Goal: Task Accomplishment & Management: Complete application form

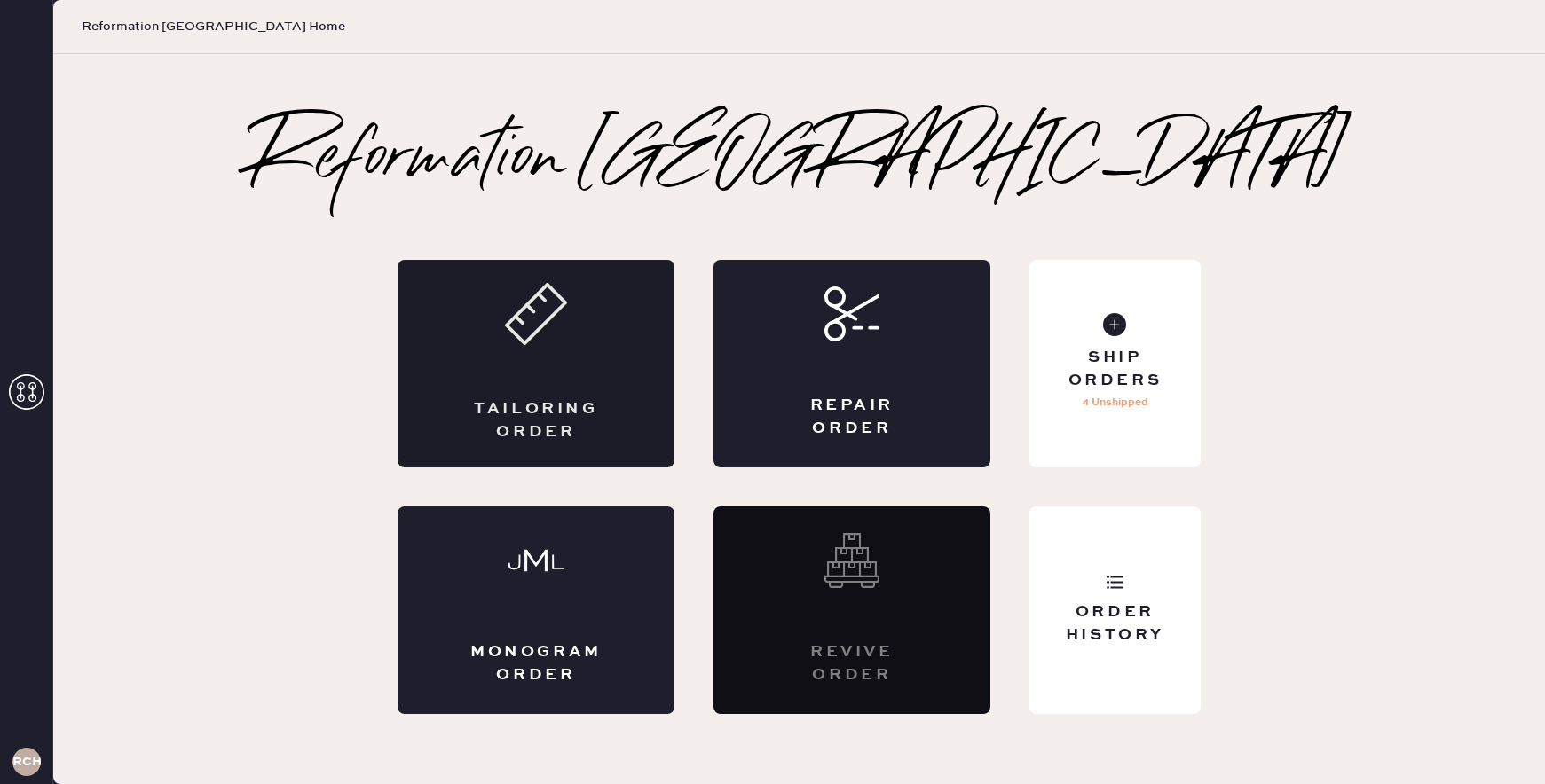
click at [578, 359] on div "Tailoring Order" at bounding box center [536, 364] width 276 height 208
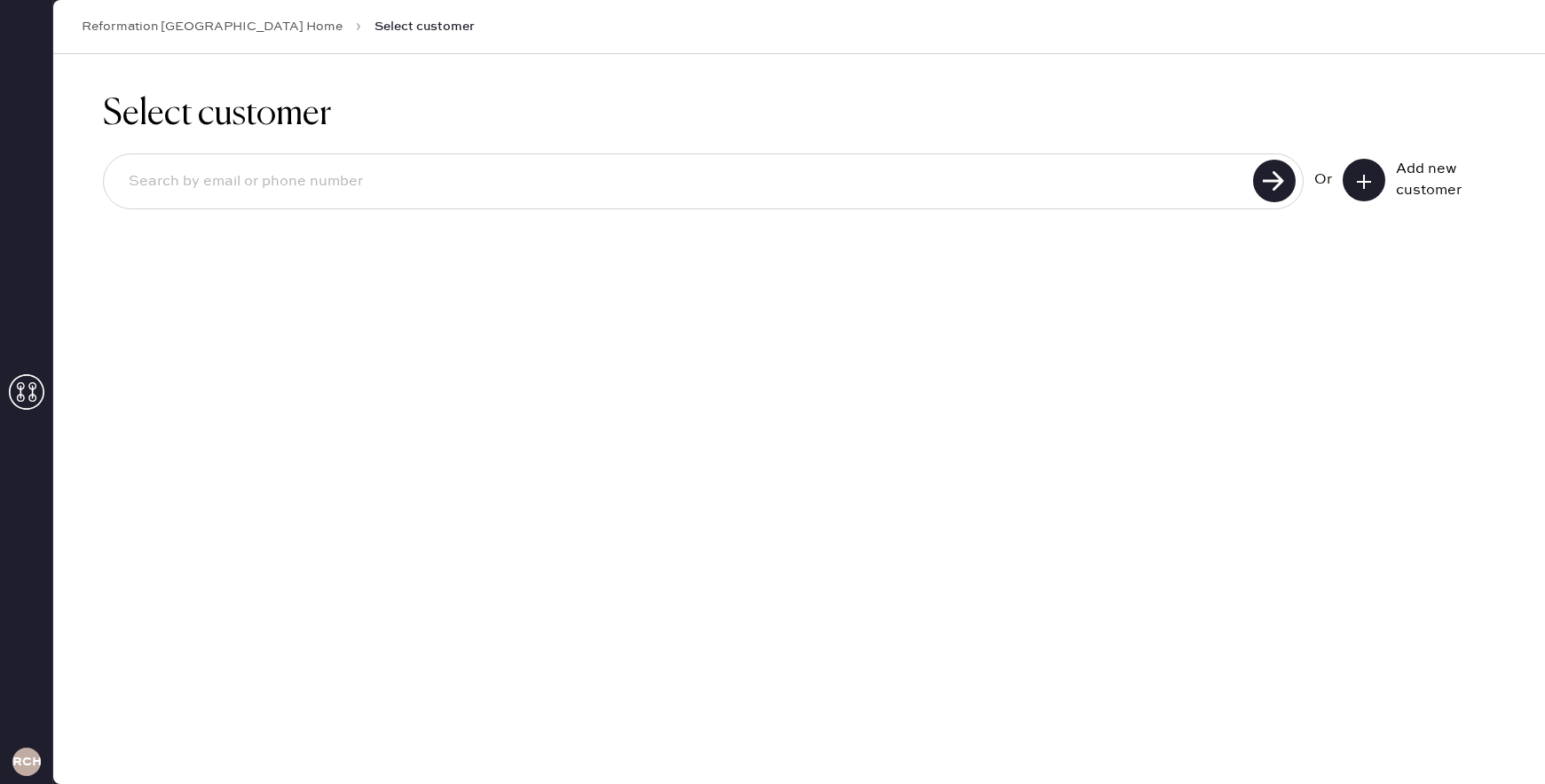
click at [1350, 157] on div "Or Add new customer" at bounding box center [799, 181] width 1392 height 56
click at [1367, 184] on icon at bounding box center [1364, 182] width 18 height 18
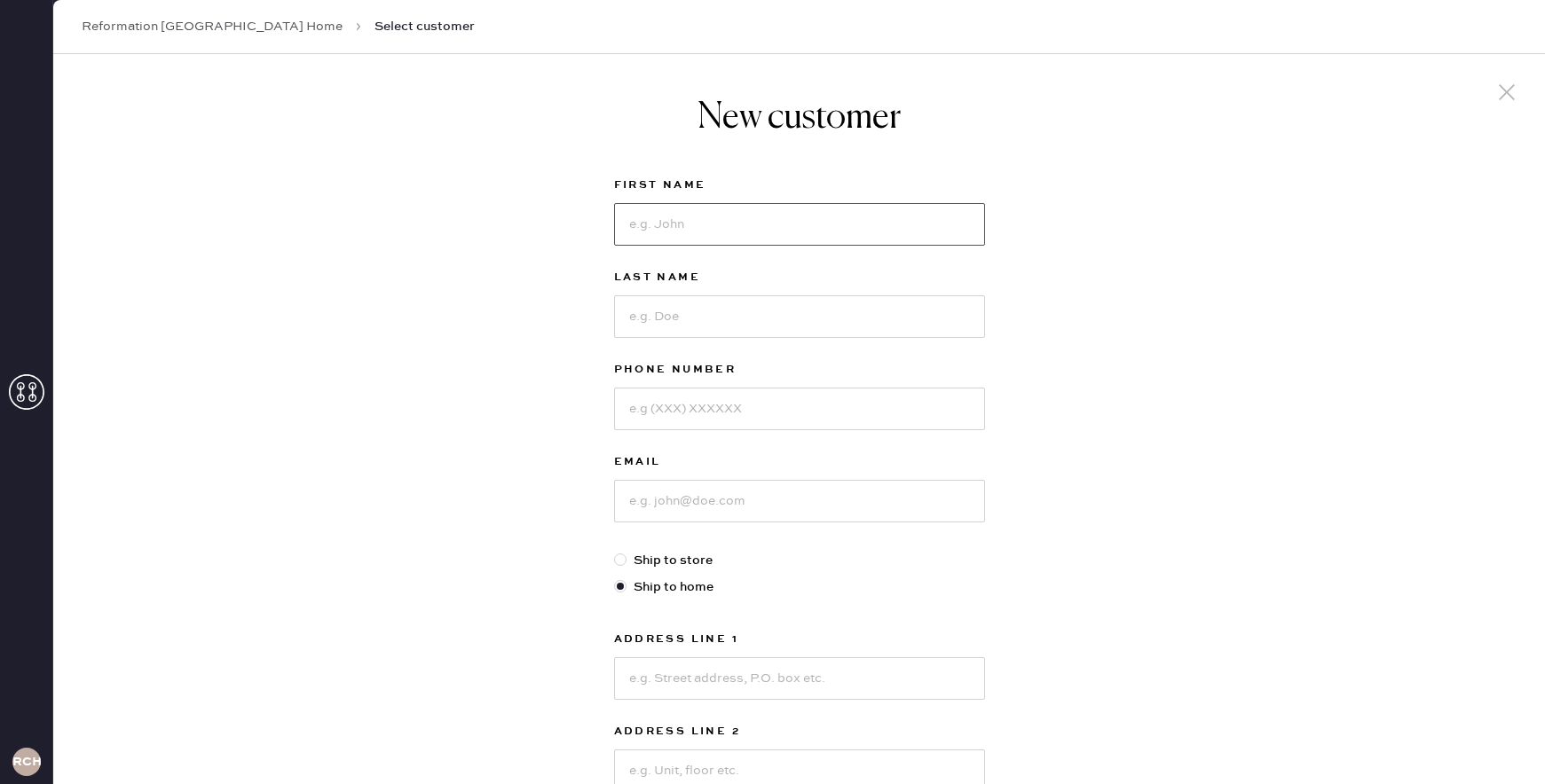
click at [682, 227] on input at bounding box center [799, 224] width 371 height 43
type input "[PERSON_NAME]"
click at [659, 319] on input at bounding box center [799, 316] width 371 height 43
click at [1490, 99] on div at bounding box center [1507, 93] width 34 height 37
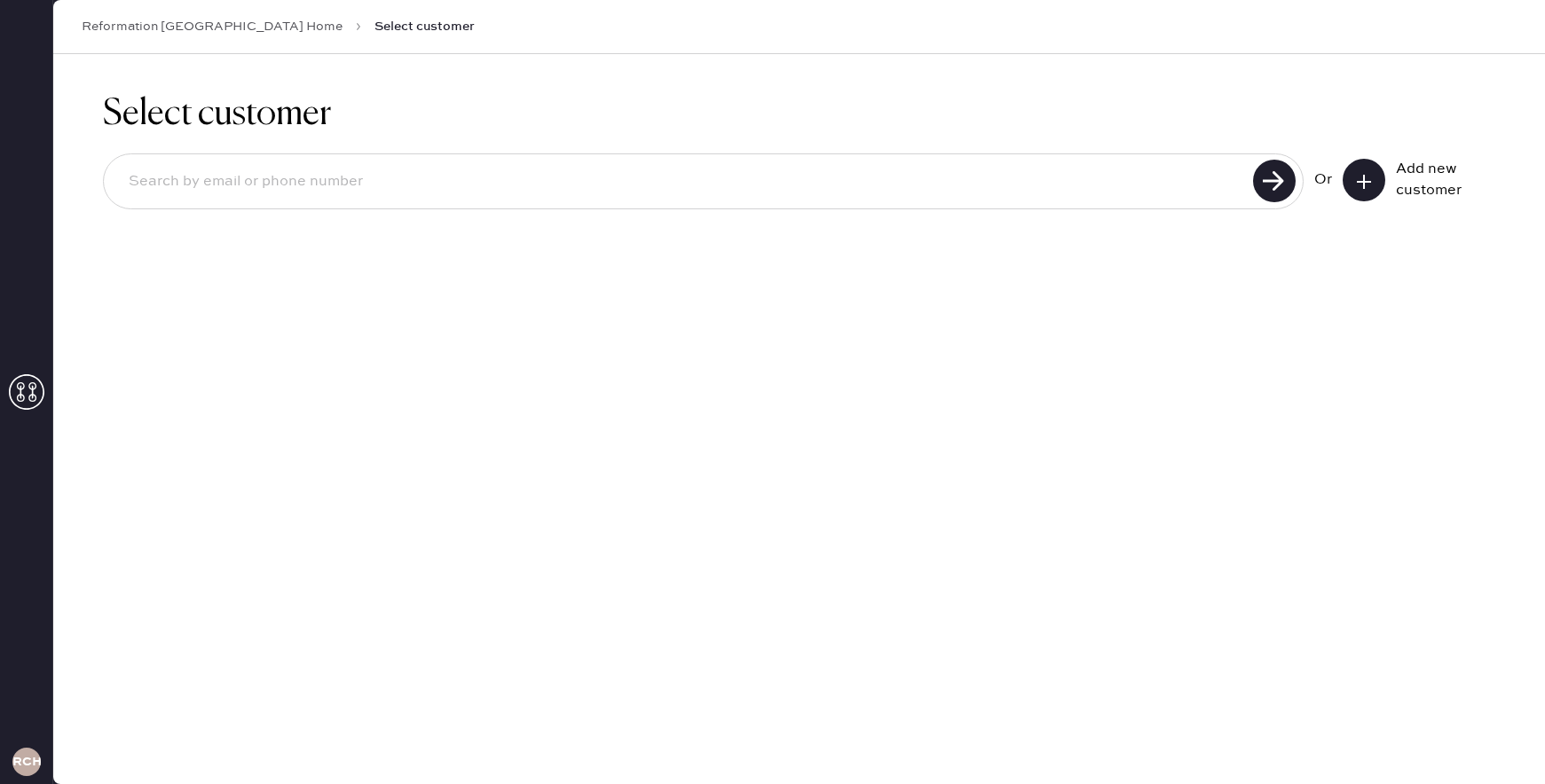
click at [705, 191] on input at bounding box center [681, 181] width 1133 height 41
click at [1248, 170] on div "[PERSON_NAME]" at bounding box center [704, 181] width 1201 height 56
click at [1256, 173] on use at bounding box center [1274, 181] width 43 height 43
click at [1276, 183] on use at bounding box center [1274, 181] width 43 height 43
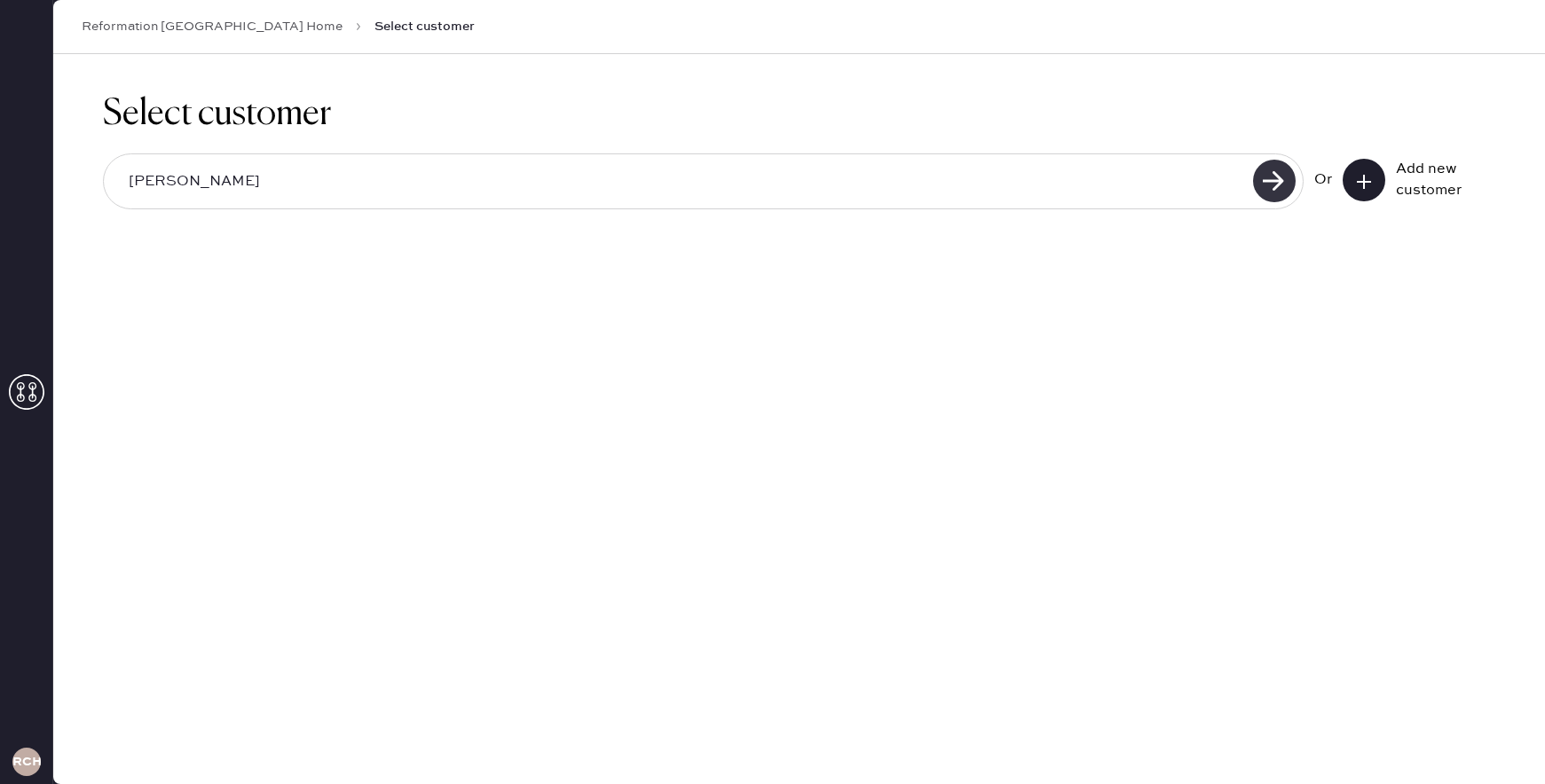
click at [1276, 183] on use at bounding box center [1274, 181] width 43 height 43
click at [1107, 191] on input "[PERSON_NAME]" at bounding box center [681, 181] width 1133 height 41
click at [1259, 181] on use at bounding box center [1274, 181] width 43 height 43
click at [906, 180] on input "[PERSON_NAME]" at bounding box center [681, 181] width 1133 height 41
type input "[PERSON_NAME]"
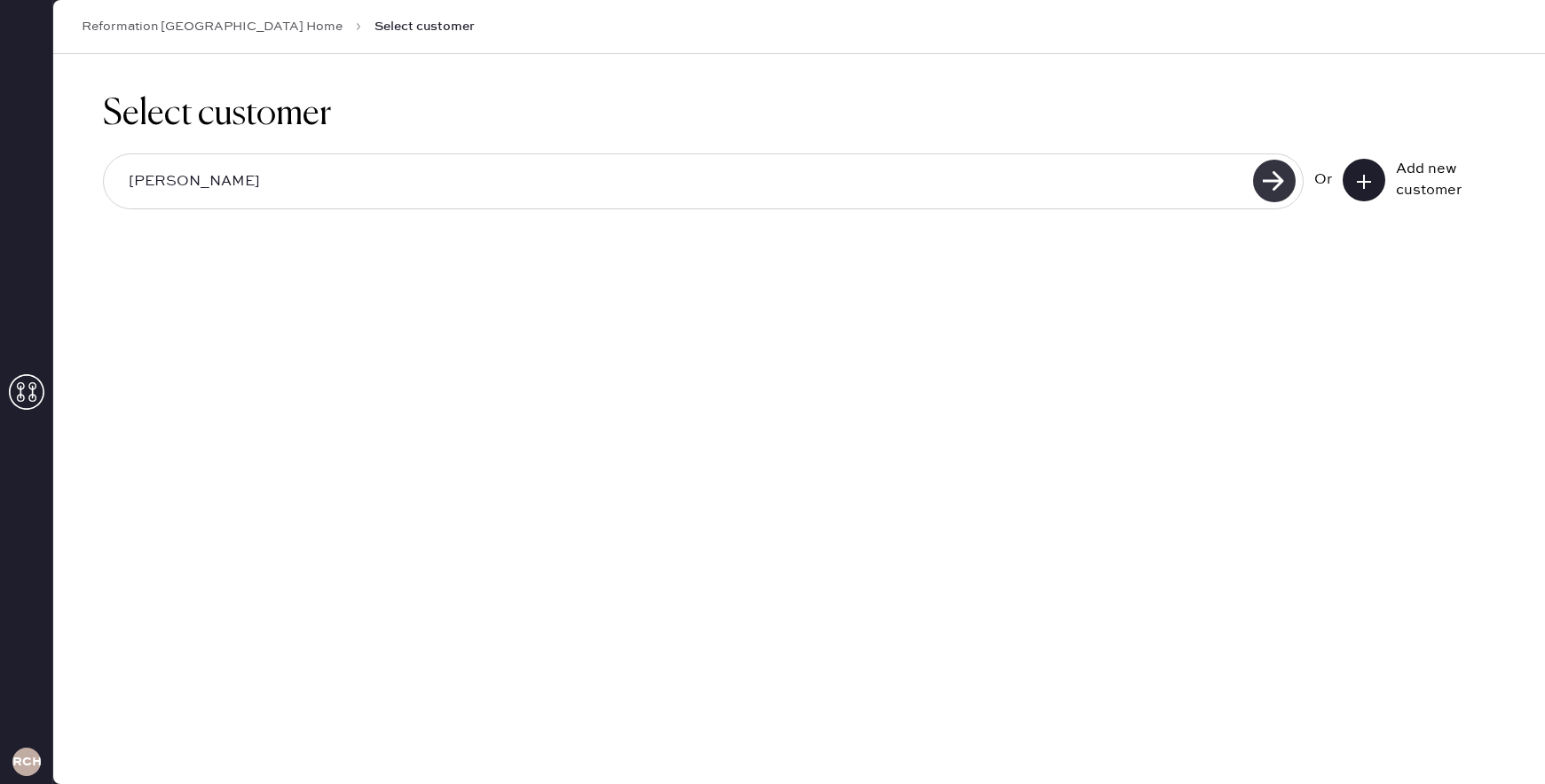
click at [1271, 176] on use at bounding box center [1274, 181] width 43 height 43
click at [1367, 186] on icon at bounding box center [1364, 182] width 18 height 18
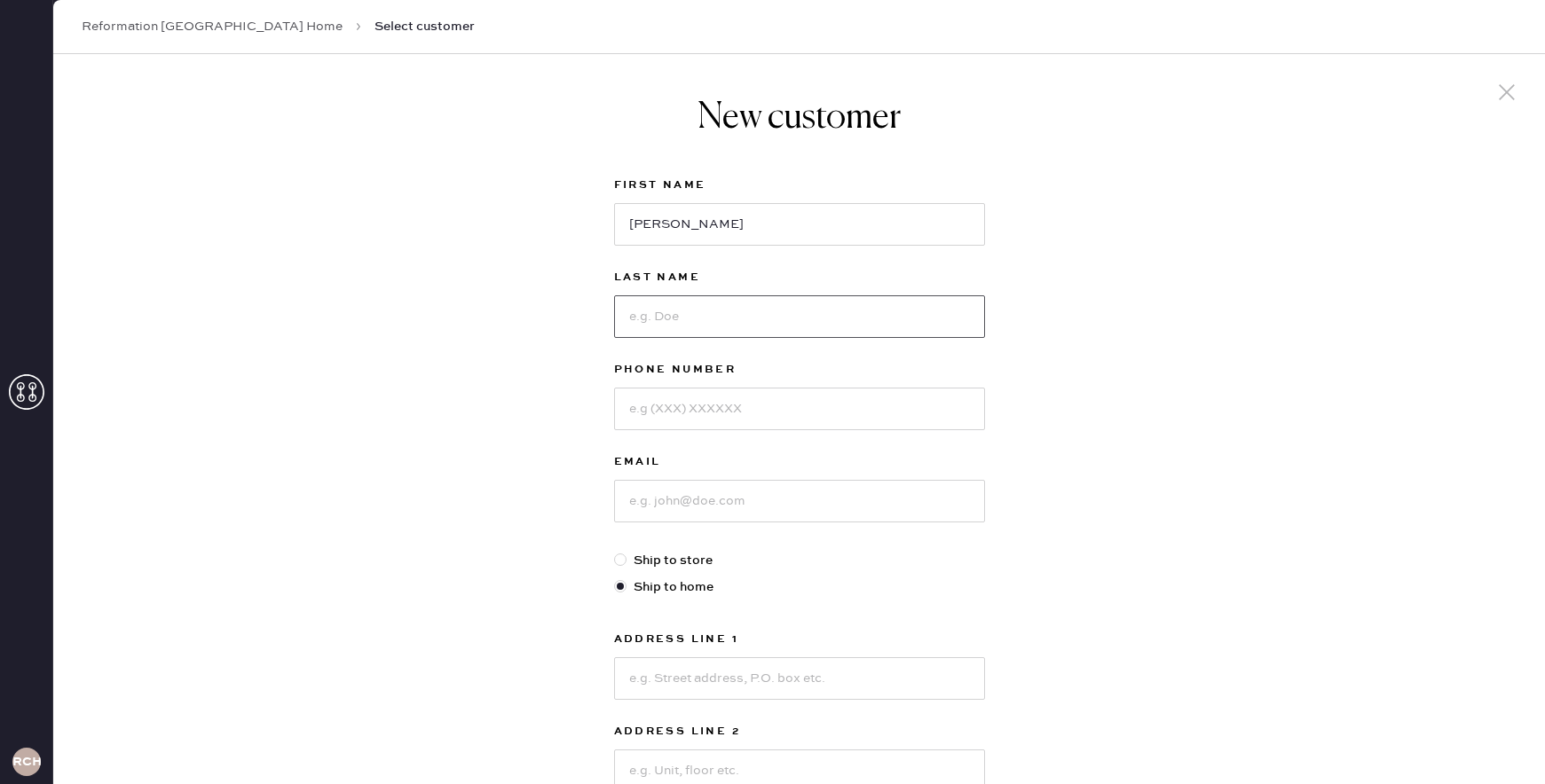
click at [801, 314] on input at bounding box center [799, 316] width 371 height 43
type input "Young"
click at [1522, 89] on div at bounding box center [1507, 93] width 34 height 37
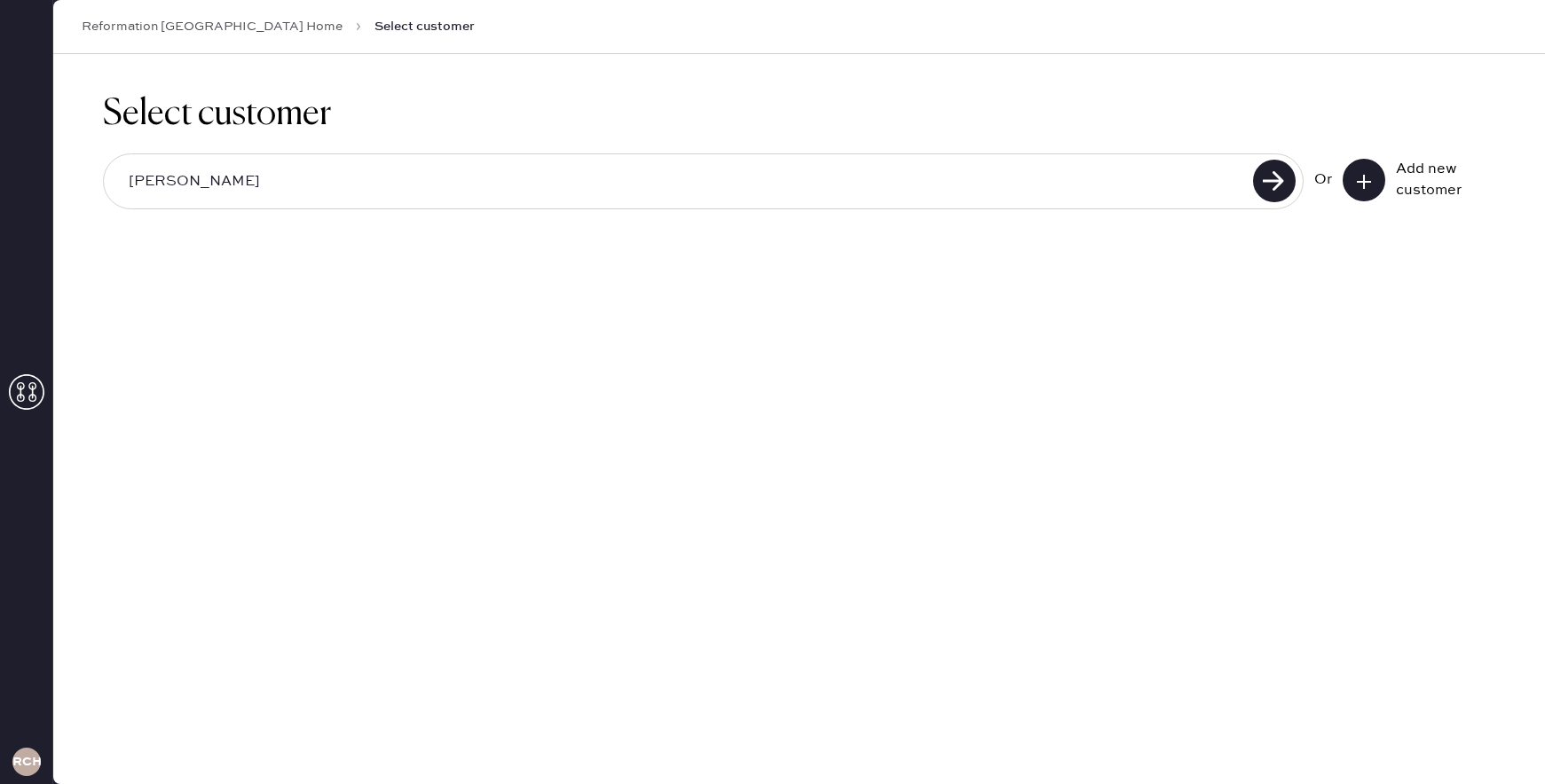
click at [748, 169] on input "[PERSON_NAME]" at bounding box center [681, 181] width 1133 height 41
type input "[EMAIL_ADDRESS][DOMAIN_NAME]"
click at [1360, 188] on icon at bounding box center [1364, 182] width 18 height 18
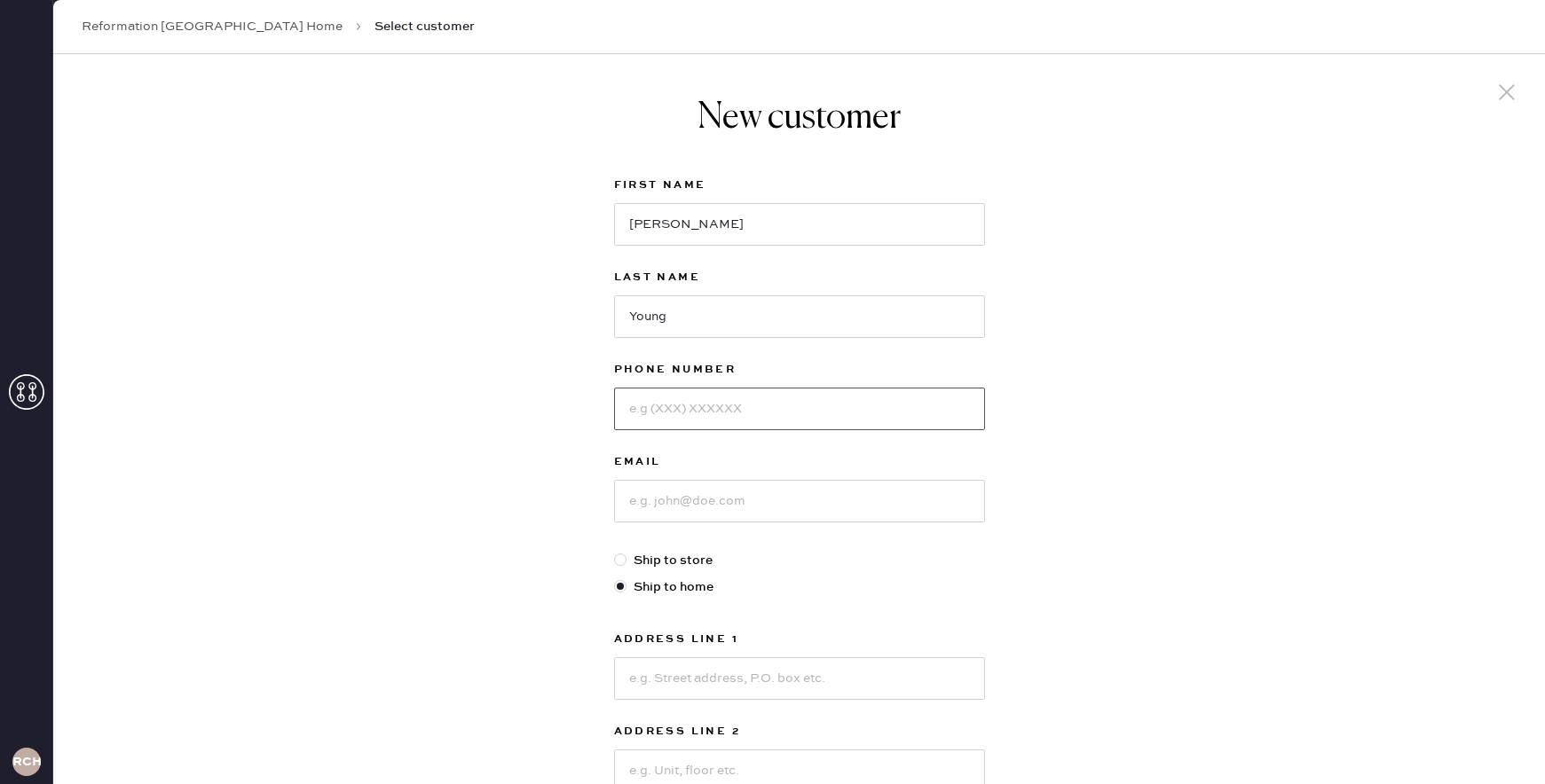
click at [679, 403] on input at bounding box center [799, 408] width 371 height 43
click at [665, 657] on input at bounding box center [799, 678] width 371 height 43
paste input ","
type input ","
click at [762, 430] on div "Phone Number" at bounding box center [799, 404] width 371 height 92
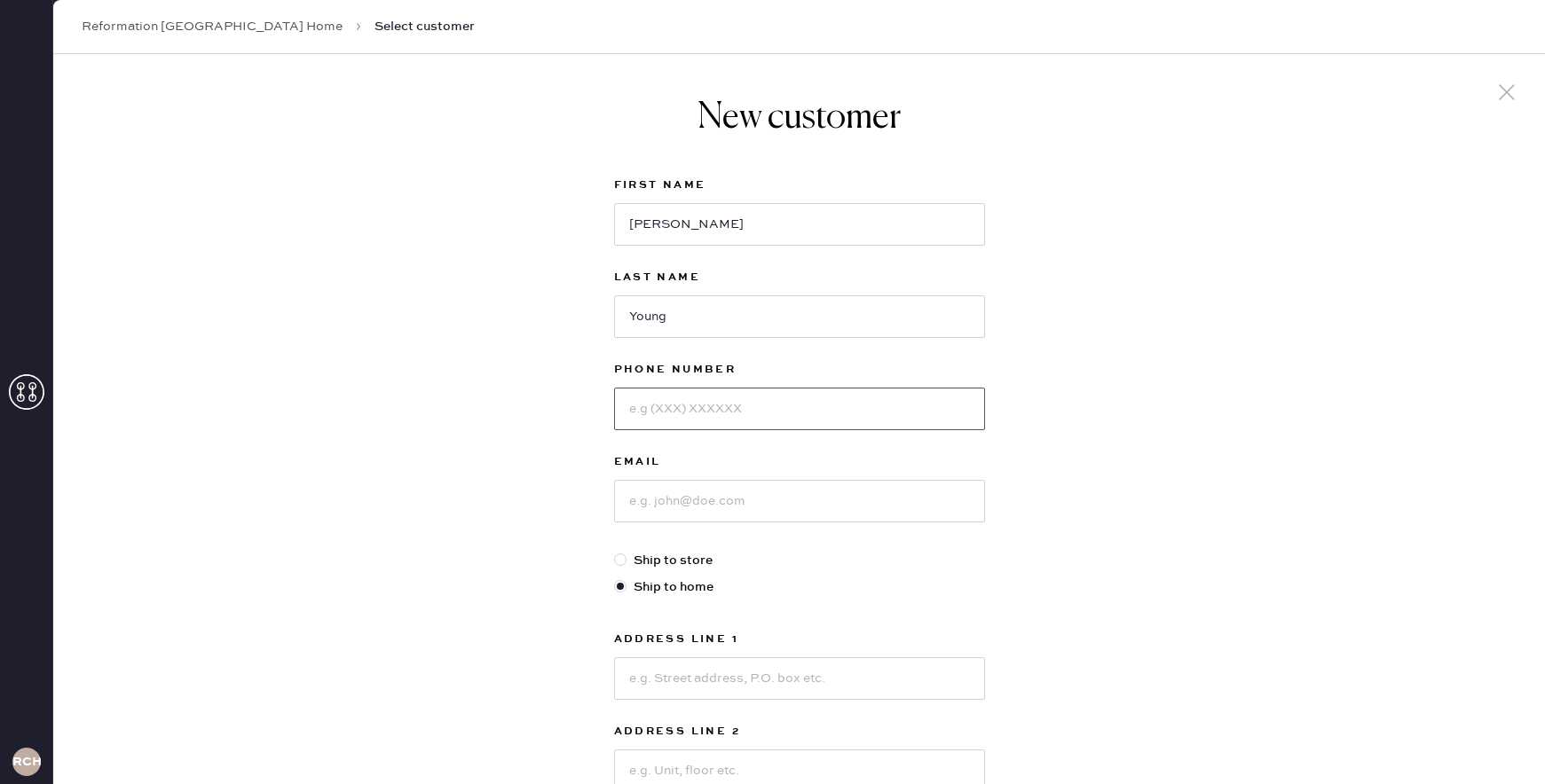
click at [748, 414] on input at bounding box center [799, 408] width 371 height 43
type input "6176787887"
click at [768, 505] on input at bounding box center [799, 501] width 371 height 43
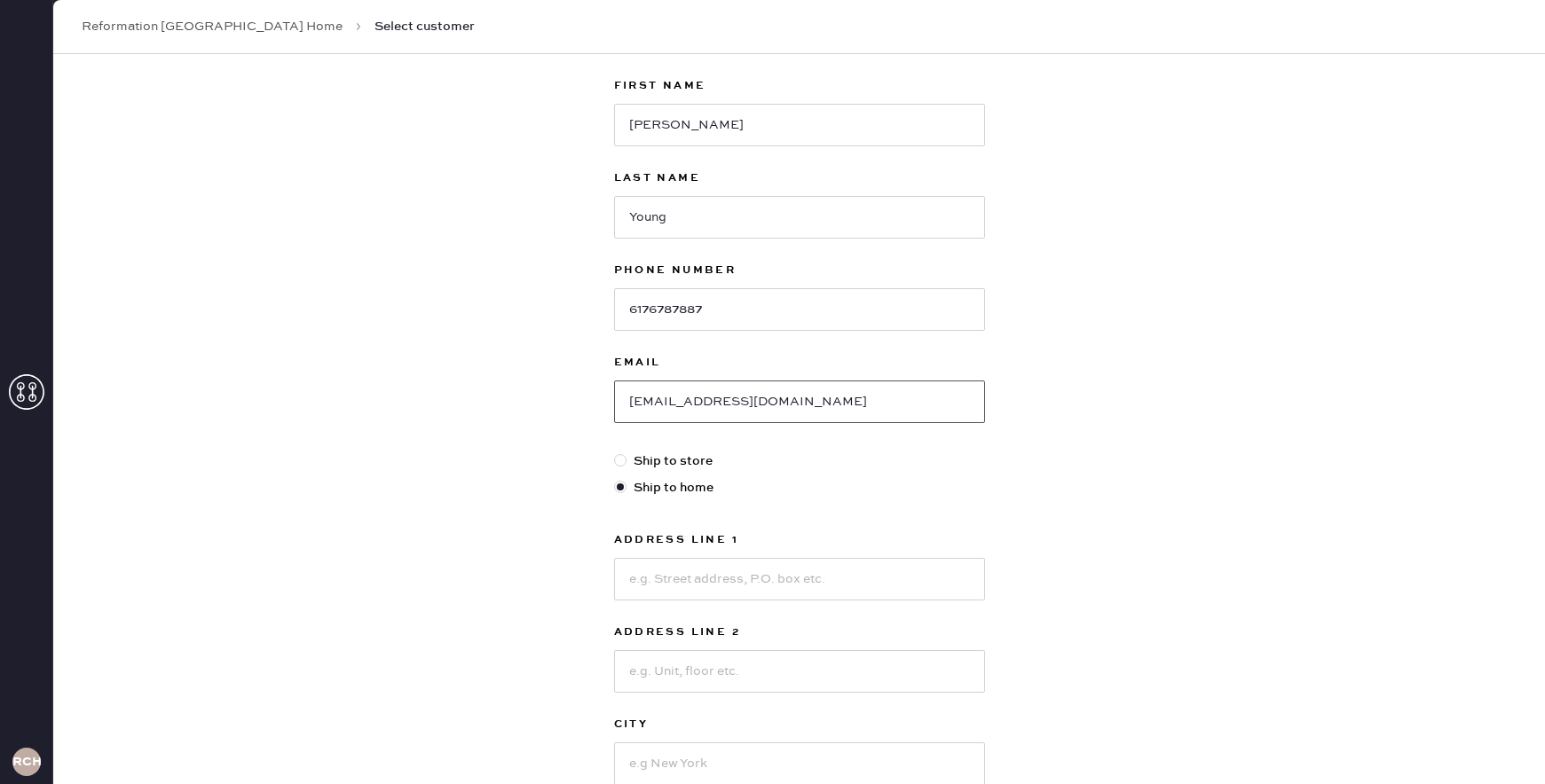
scroll to position [100, 0]
type input "[EMAIL_ADDRESS][DOMAIN_NAME]"
click at [665, 580] on input at bounding box center [799, 578] width 371 height 43
type input "[STREET_ADDRESS][PERSON_NAME]"
click at [730, 667] on input at bounding box center [799, 670] width 371 height 43
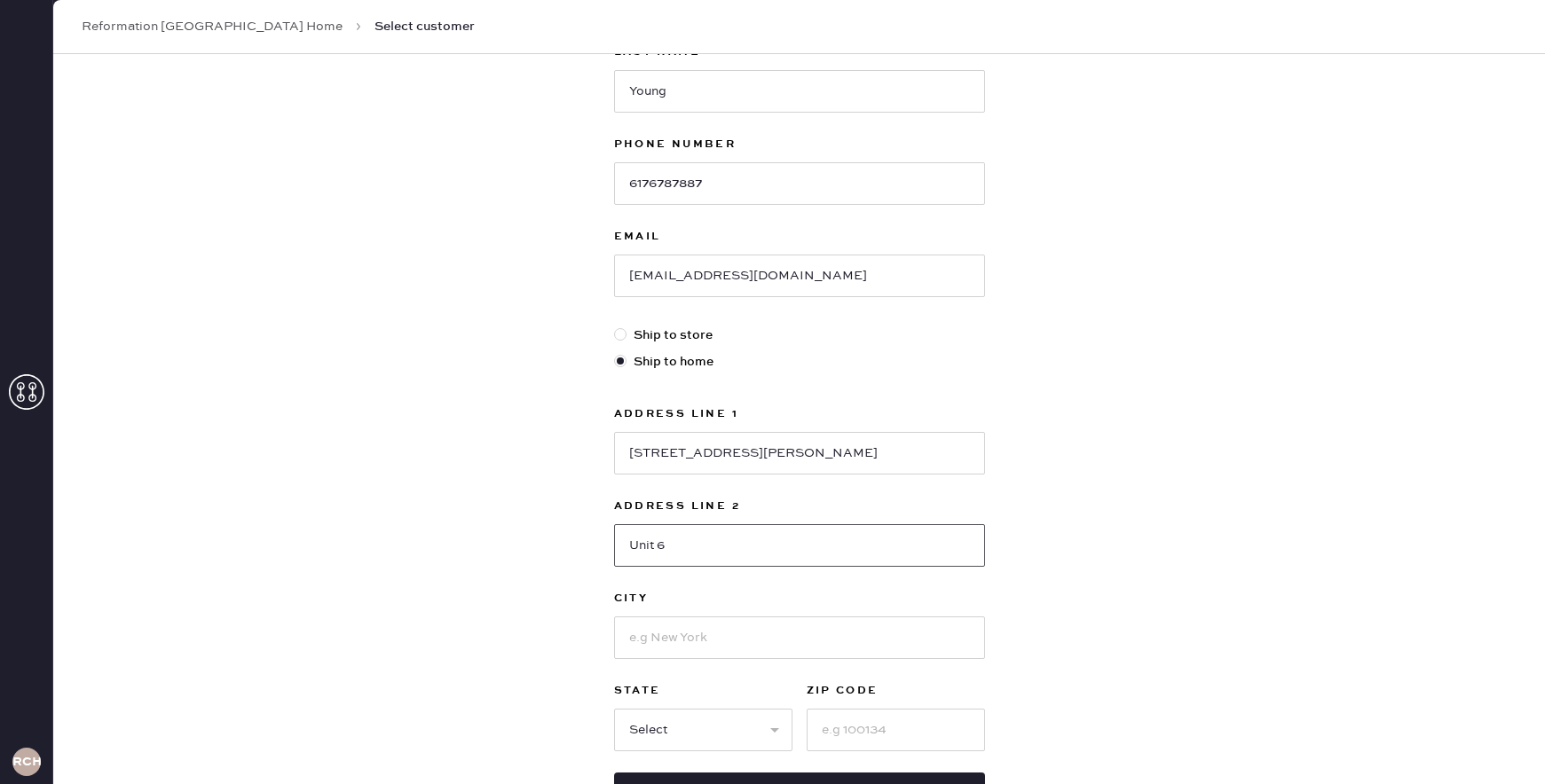
scroll to position [236, 0]
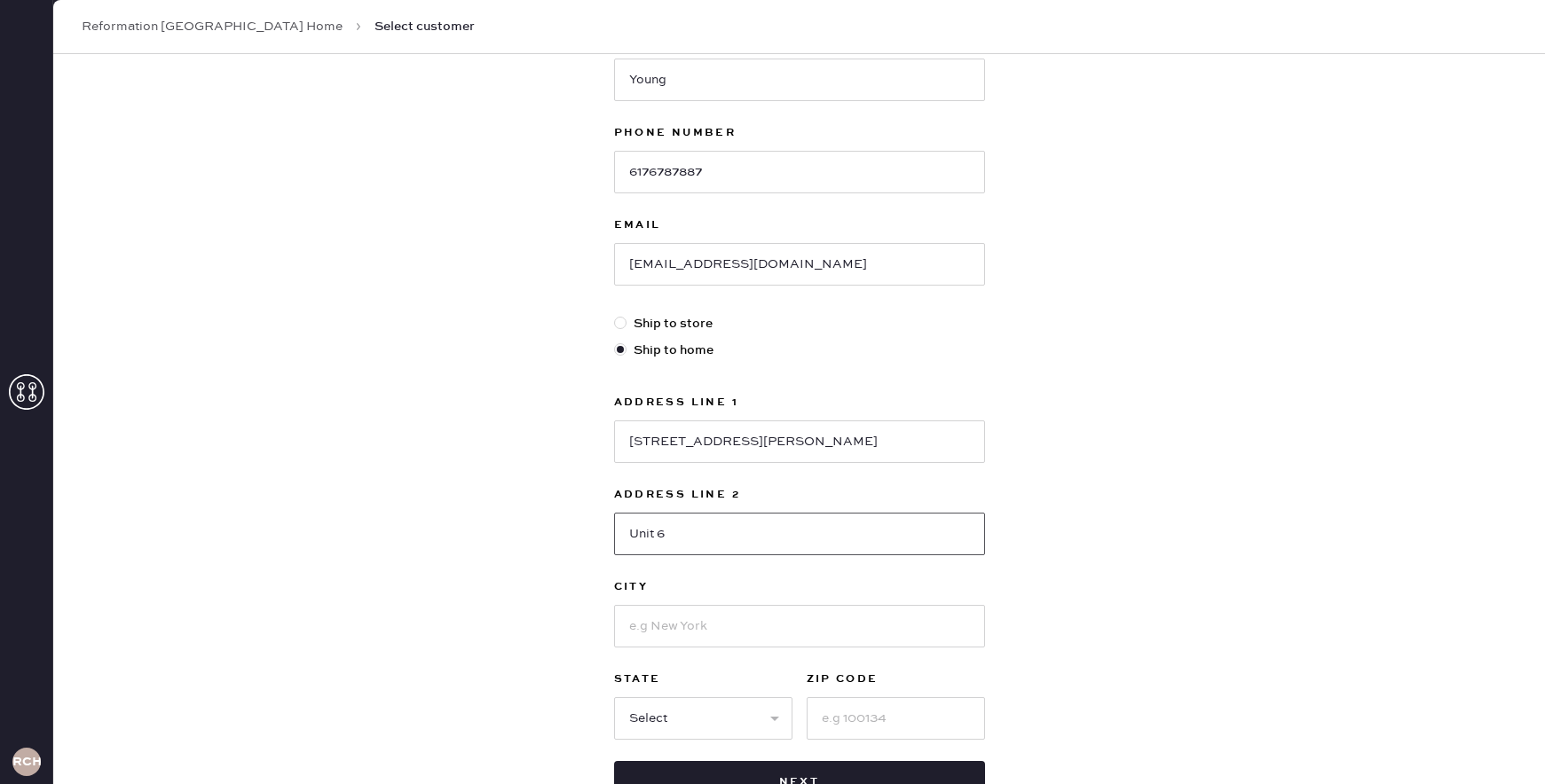
type input "Unit 6"
click at [672, 635] on input at bounding box center [799, 626] width 371 height 43
type input "[PERSON_NAME]"
click at [723, 729] on select "Select AK AL AR AZ CA CO CT [GEOGRAPHIC_DATA] DE FL [GEOGRAPHIC_DATA] HI [GEOGR…" at bounding box center [703, 718] width 178 height 43
select select "MA"
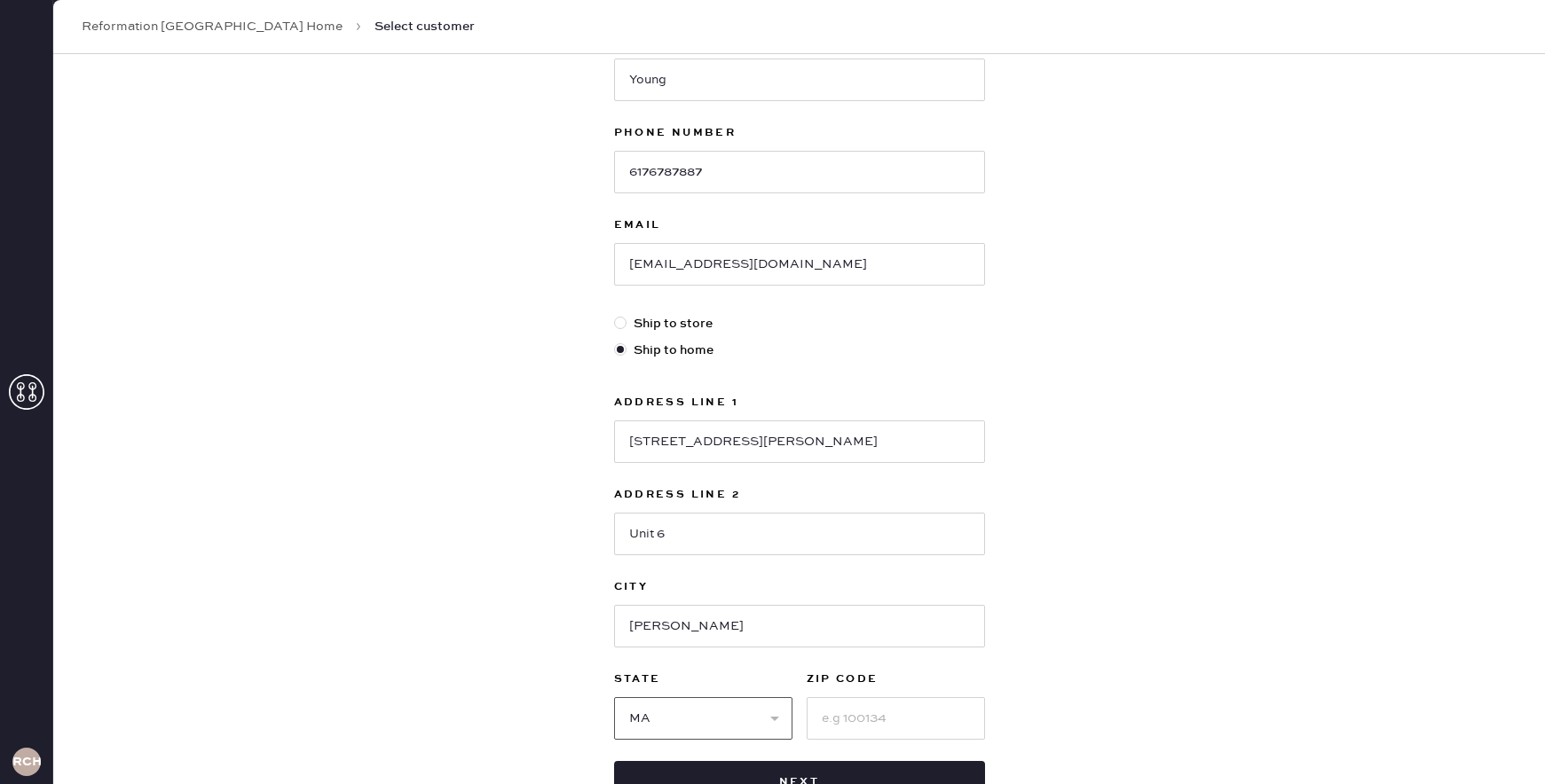
click at [614, 698] on select "Select AK AL AR AZ CA CO CT [GEOGRAPHIC_DATA] DE FL [GEOGRAPHIC_DATA] HI [GEOGR…" at bounding box center [703, 718] width 178 height 43
click at [876, 713] on input at bounding box center [895, 718] width 178 height 43
type input "02458"
click at [483, 568] on div "New customer First Name [PERSON_NAME] Last Name [PERSON_NAME] Phone Number [PHO…" at bounding box center [799, 367] width 1491 height 1100
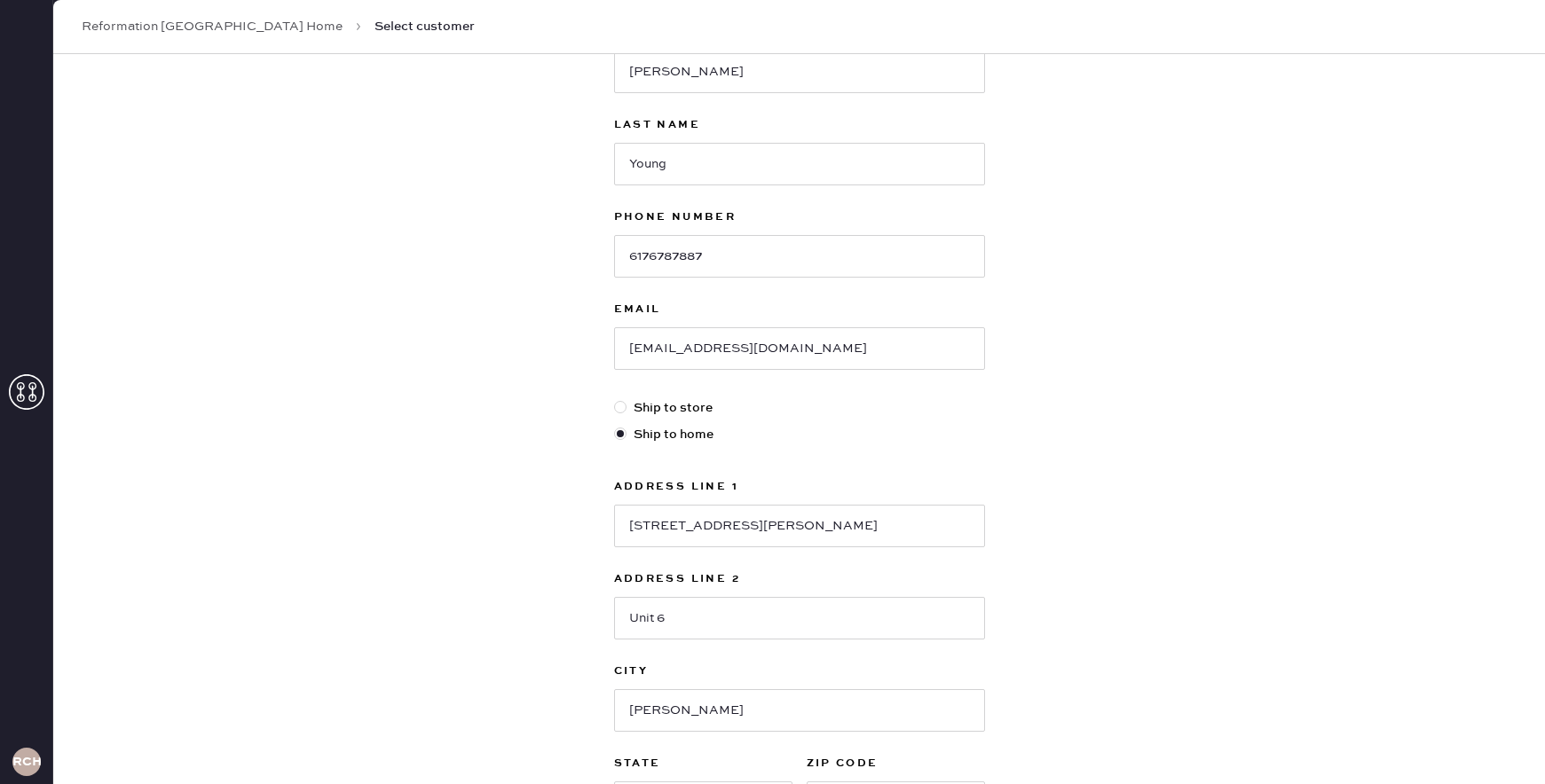
scroll to position [0, 0]
